Goal: Navigation & Orientation: Find specific page/section

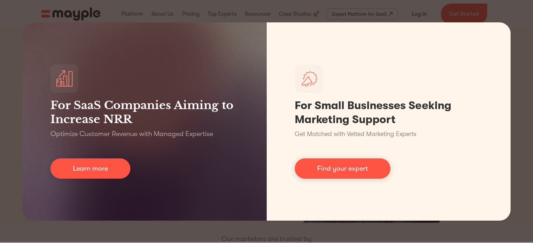
click at [511, 19] on div "For SaaS Companies Aiming to Increase NRR Optimize Customer Revenue with Manage…" at bounding box center [266, 121] width 533 height 243
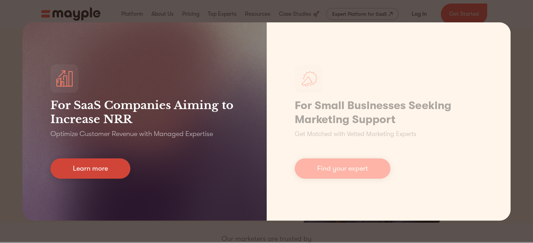
click at [106, 164] on link "Learn more" at bounding box center [90, 169] width 80 height 20
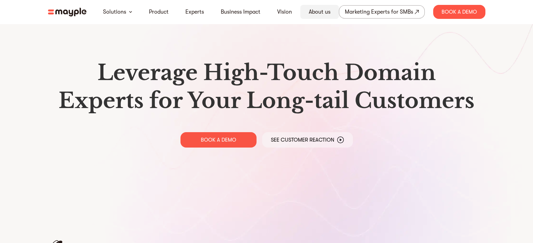
click at [315, 16] on div "About us" at bounding box center [319, 12] width 39 height 14
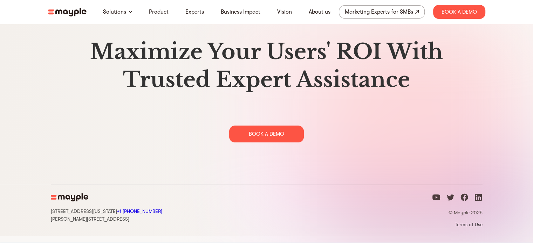
scroll to position [3607, 0]
click at [316, 10] on link "About us" at bounding box center [319, 12] width 22 height 8
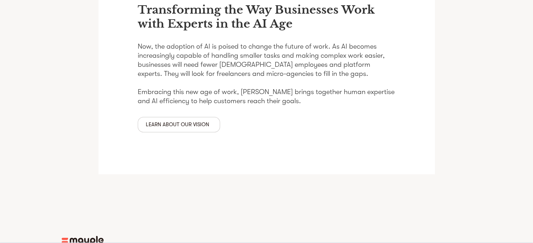
scroll to position [1199, 0]
